Goal: Check status: Check status

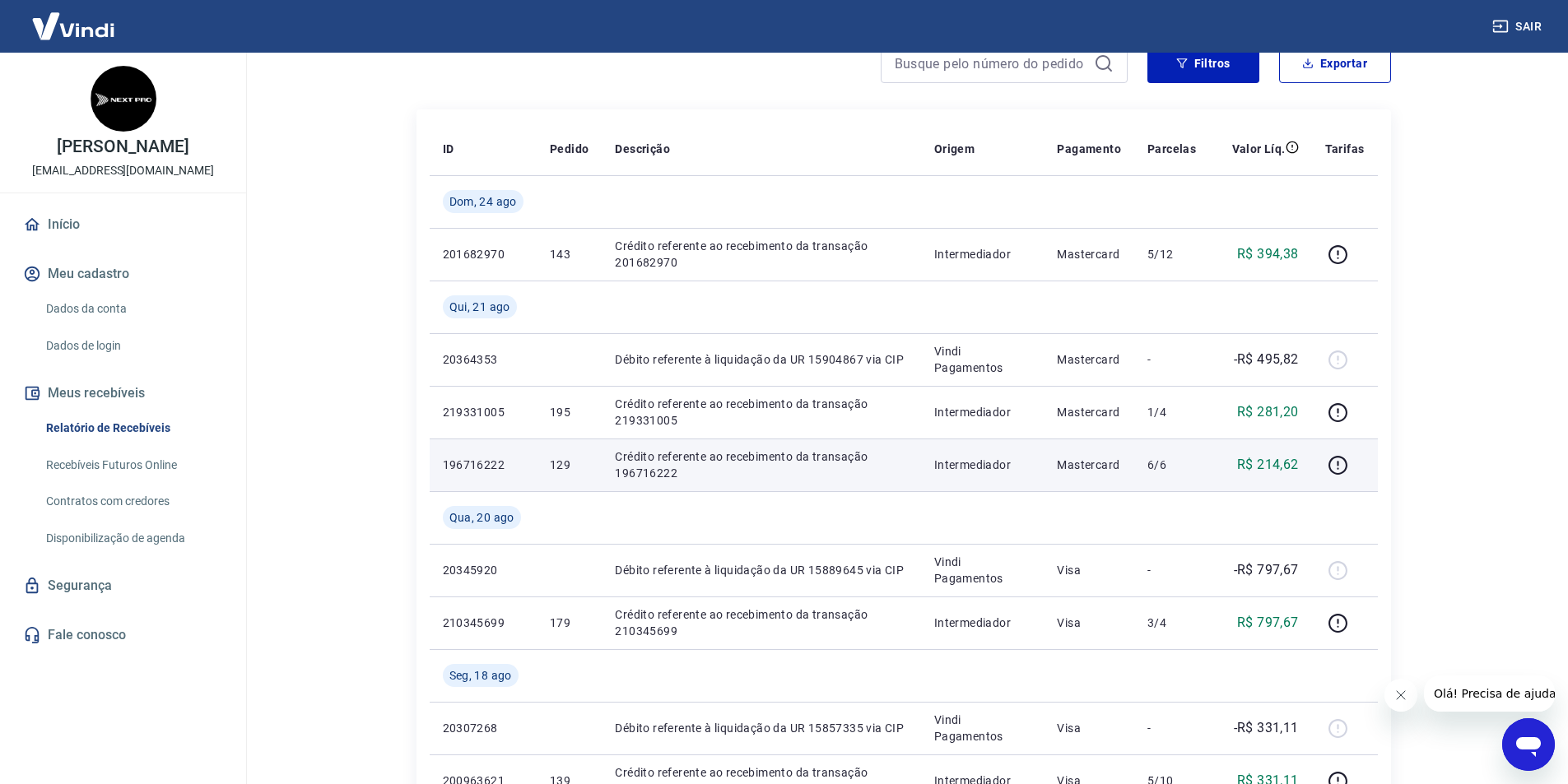
scroll to position [164, 0]
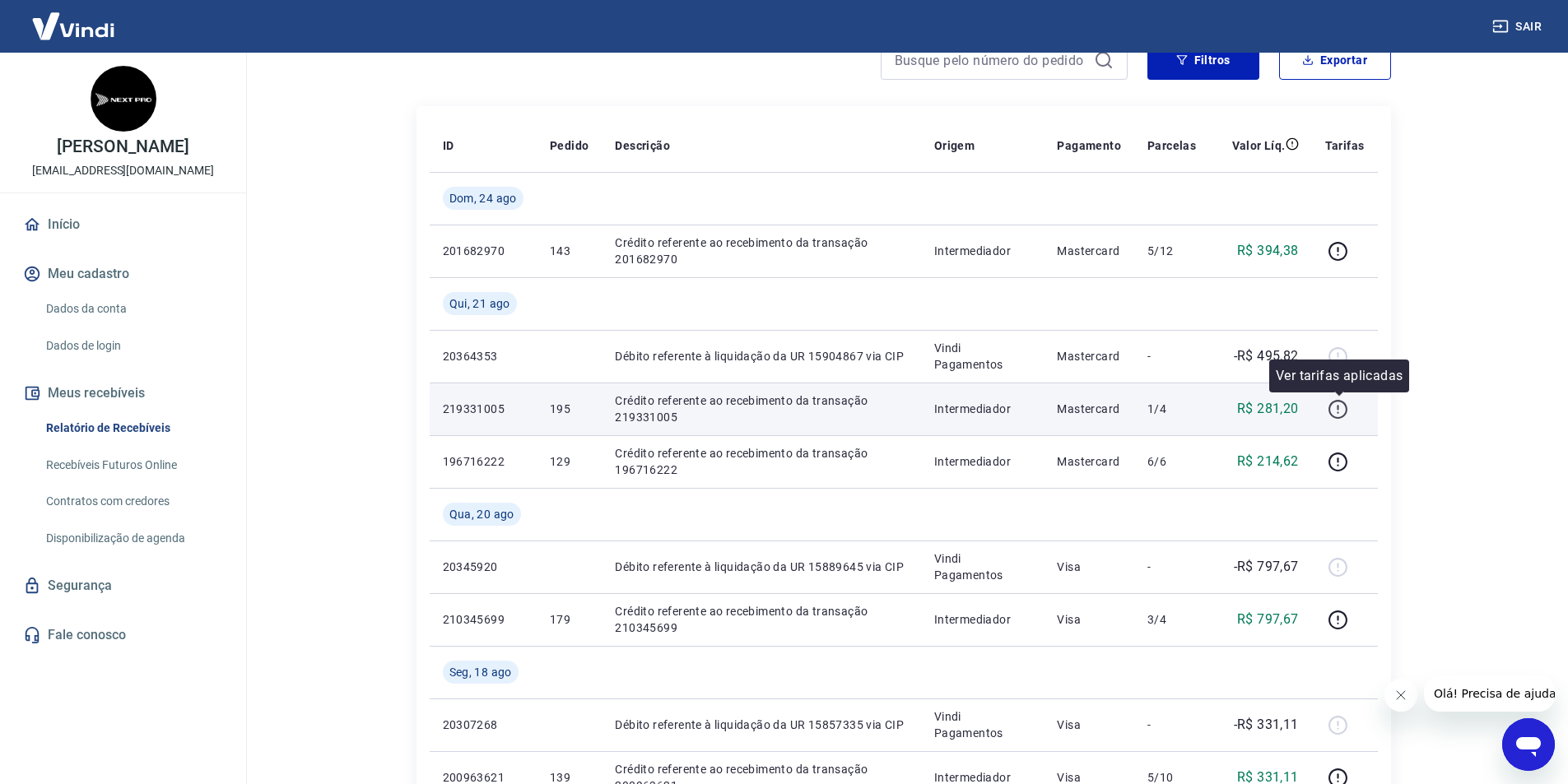
click at [1338, 402] on icon "button" at bounding box center [1337, 409] width 21 height 21
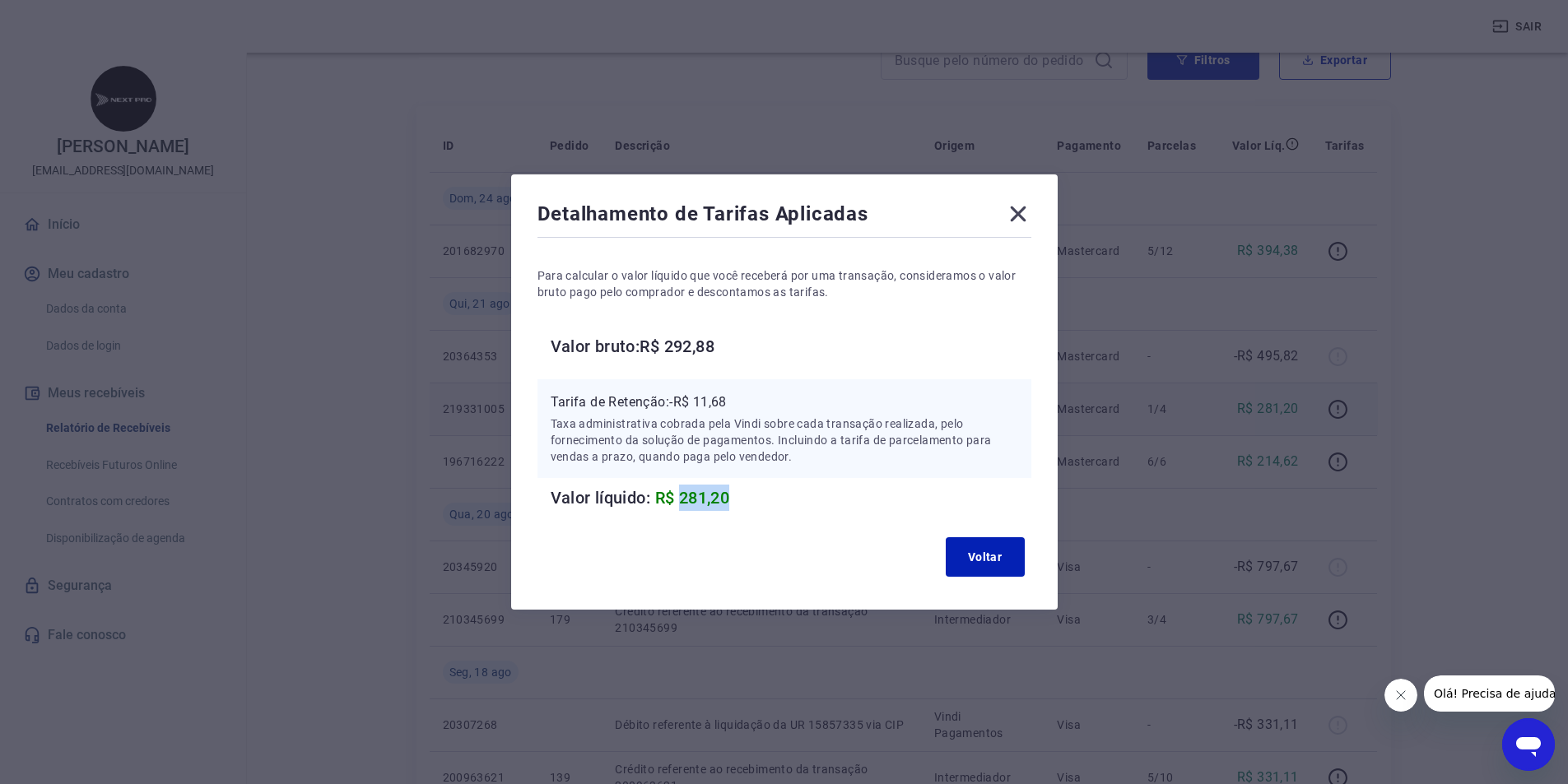
drag, startPoint x: 691, startPoint y: 498, endPoint x: 742, endPoint y: 497, distance: 51.0
click at [742, 497] on h6 "Valor líquido: R$ 281,20" at bounding box center [790, 498] width 480 height 27
copy span "281,20"
click at [1025, 215] on icon at bounding box center [1017, 214] width 16 height 16
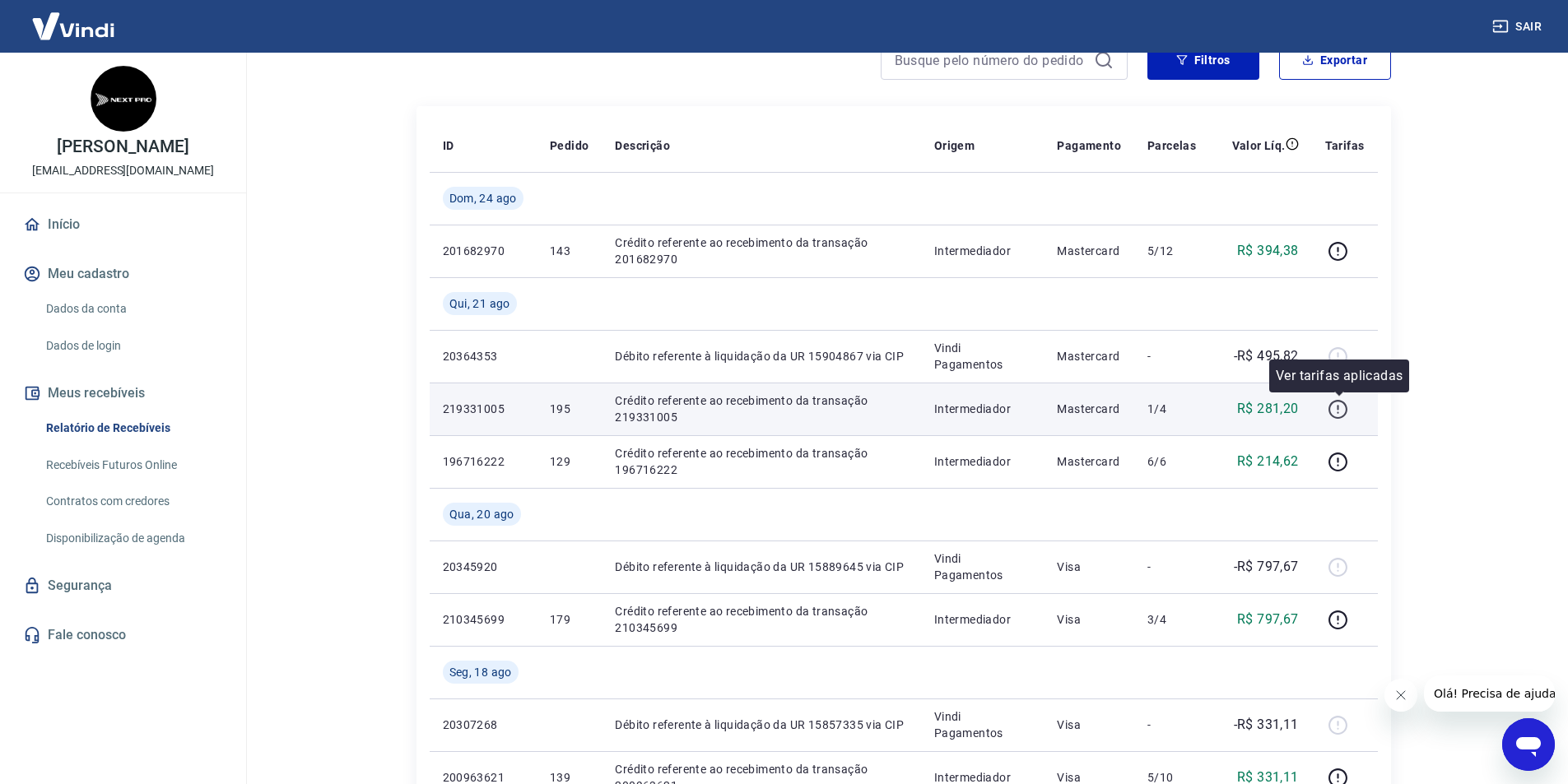
click at [1335, 412] on icon "button" at bounding box center [1337, 409] width 21 height 21
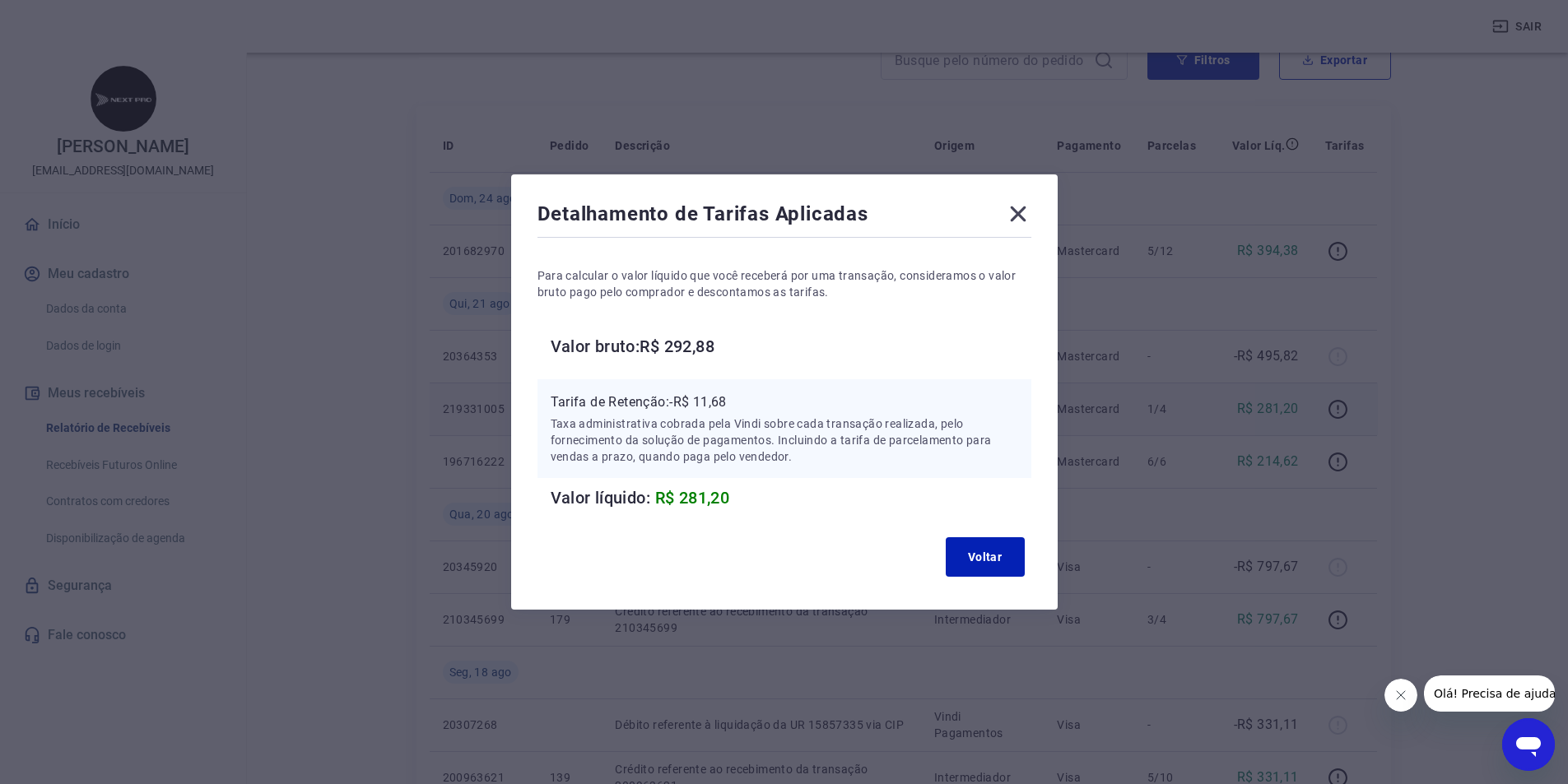
click at [1026, 213] on icon at bounding box center [1017, 214] width 16 height 16
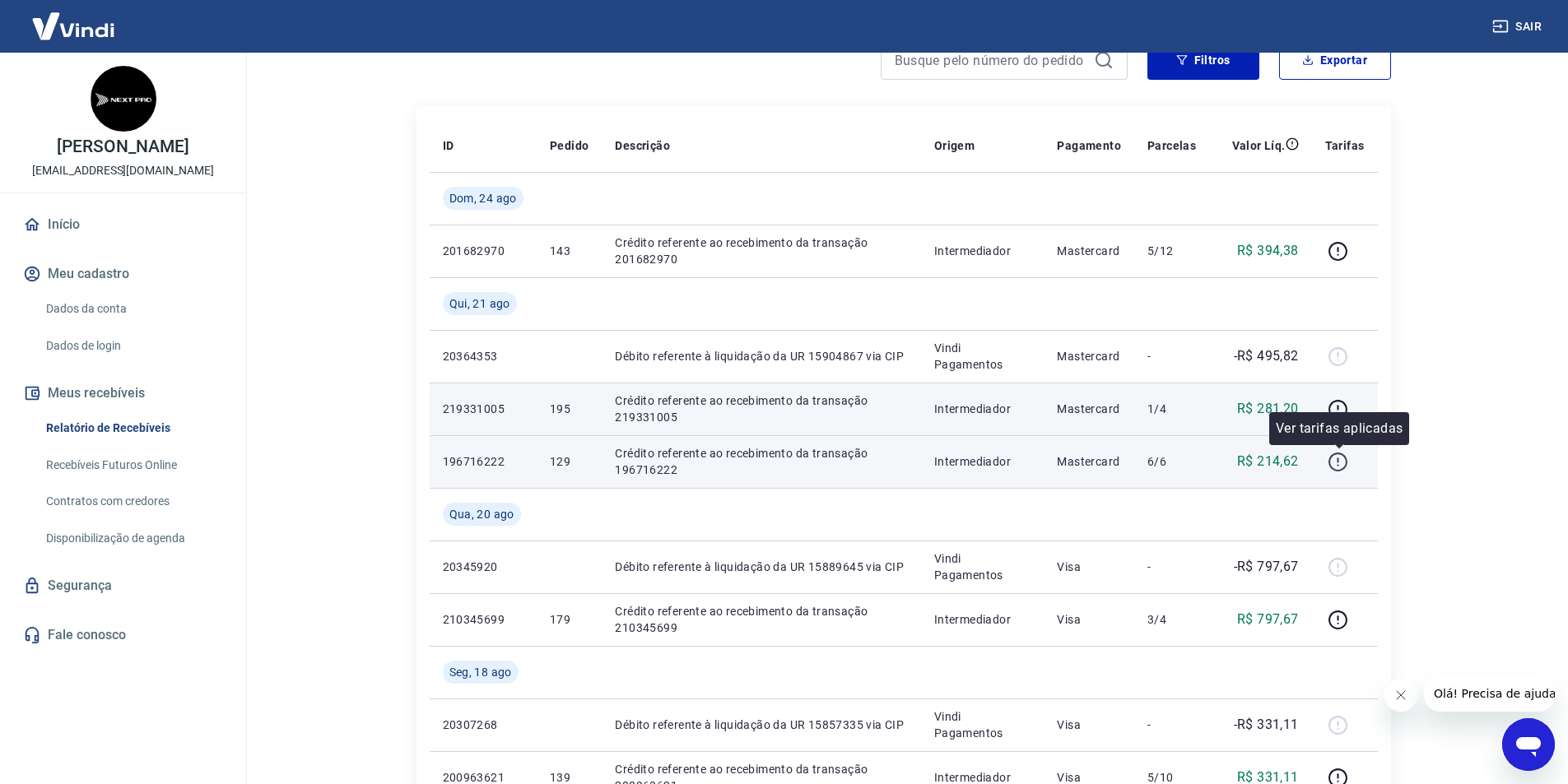
click at [1344, 458] on icon "button" at bounding box center [1337, 462] width 21 height 21
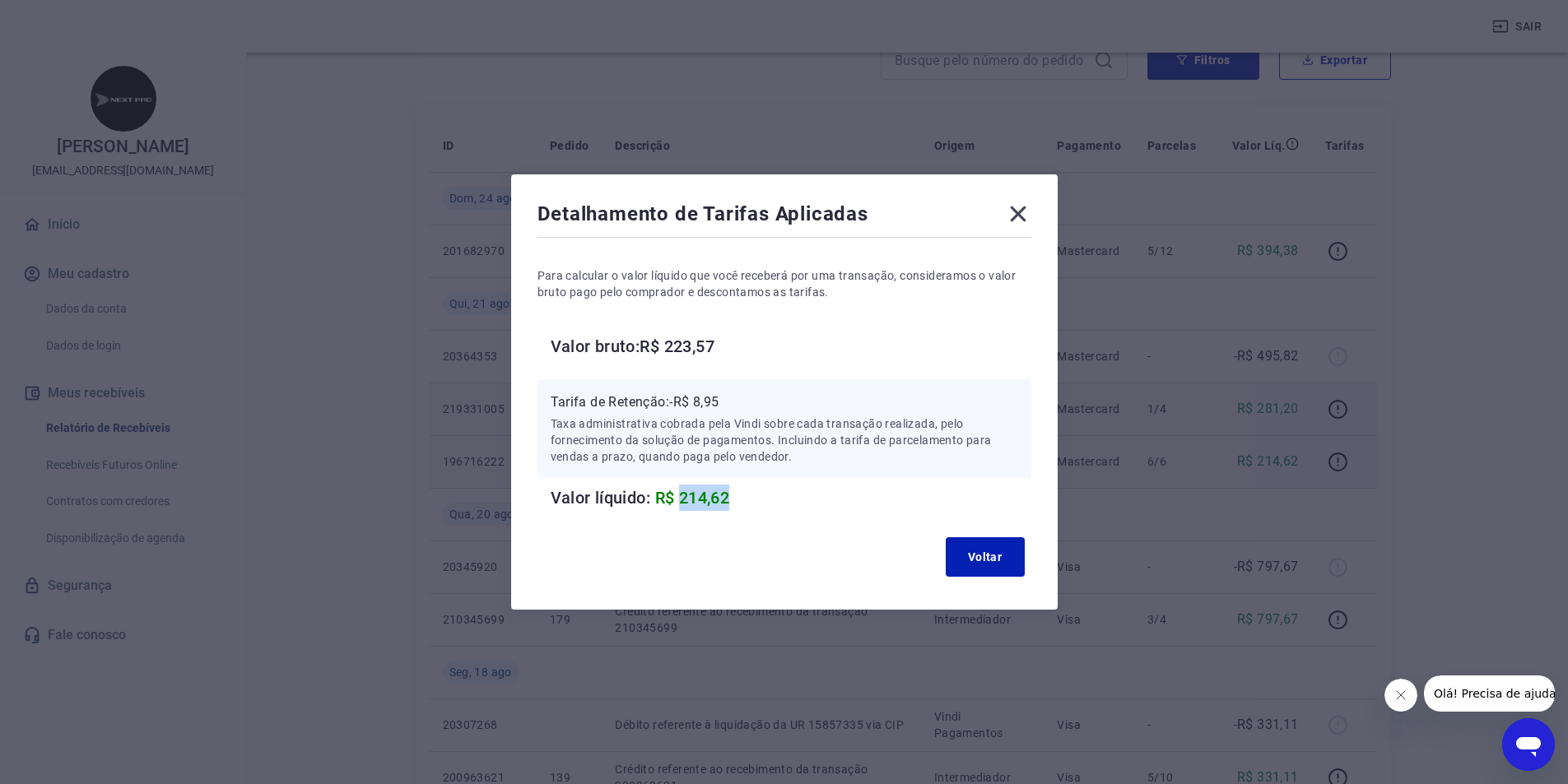
drag, startPoint x: 700, startPoint y: 498, endPoint x: 743, endPoint y: 498, distance: 43.0
click at [743, 498] on h6 "Valor líquido: R$ 214,62" at bounding box center [790, 498] width 480 height 27
copy span "214,62"
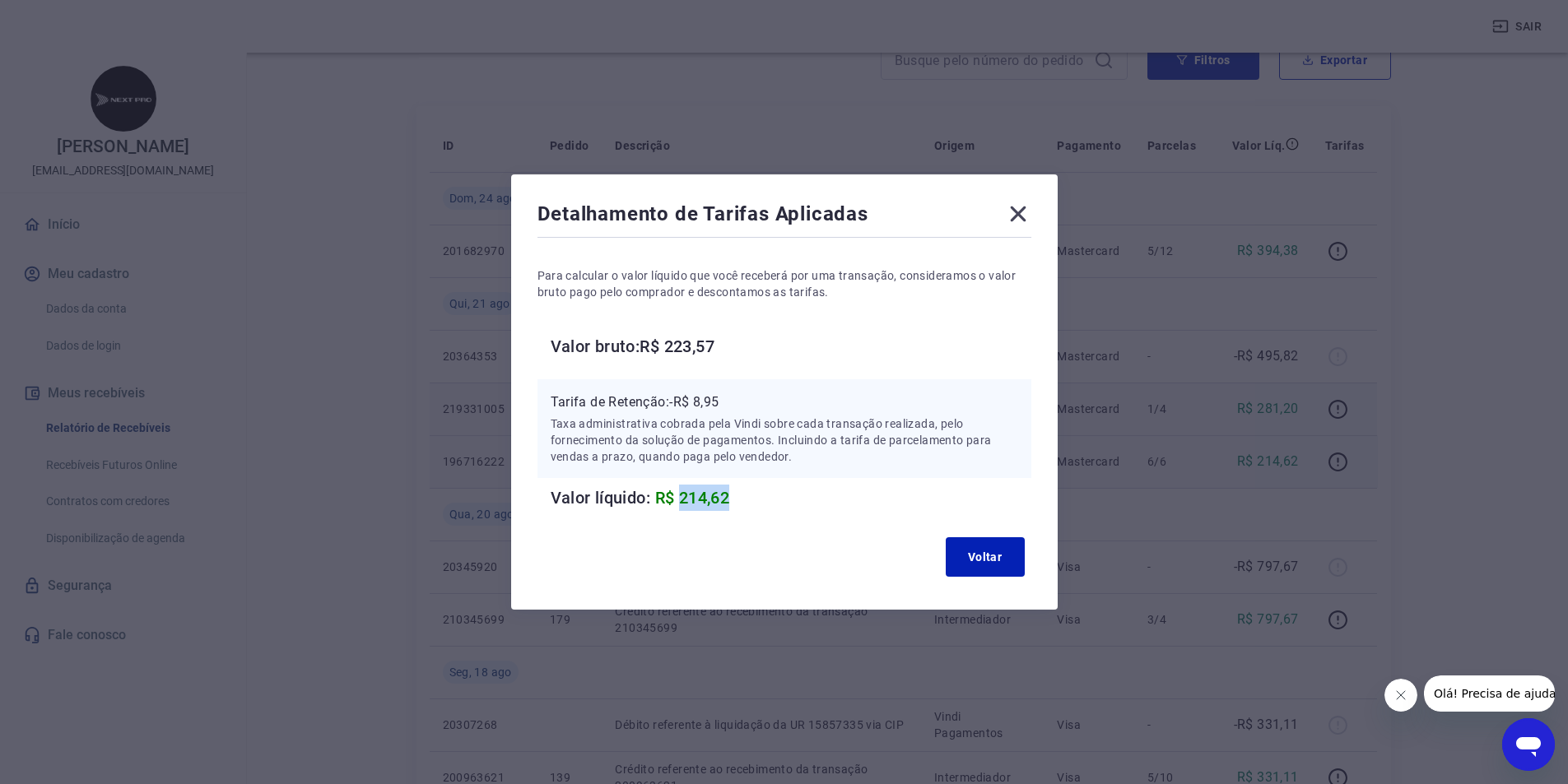
copy span "214,62"
click at [1018, 214] on icon at bounding box center [1018, 214] width 27 height 27
